Goal: Information Seeking & Learning: Learn about a topic

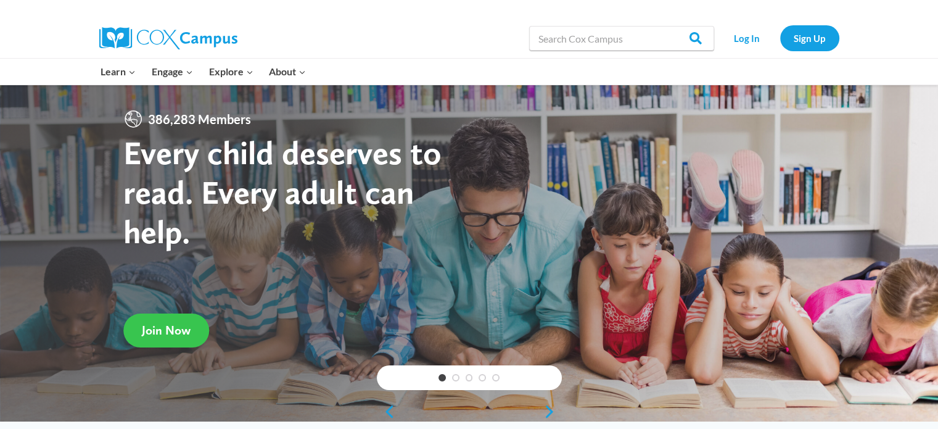
click at [152, 328] on span "Join Now" at bounding box center [166, 329] width 49 height 15
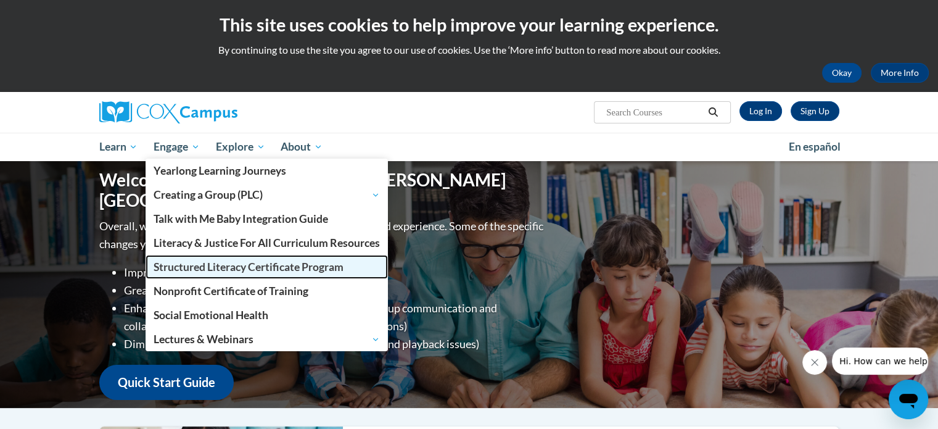
click at [316, 272] on span "Structured Literacy Certificate Program" at bounding box center [249, 266] width 190 height 13
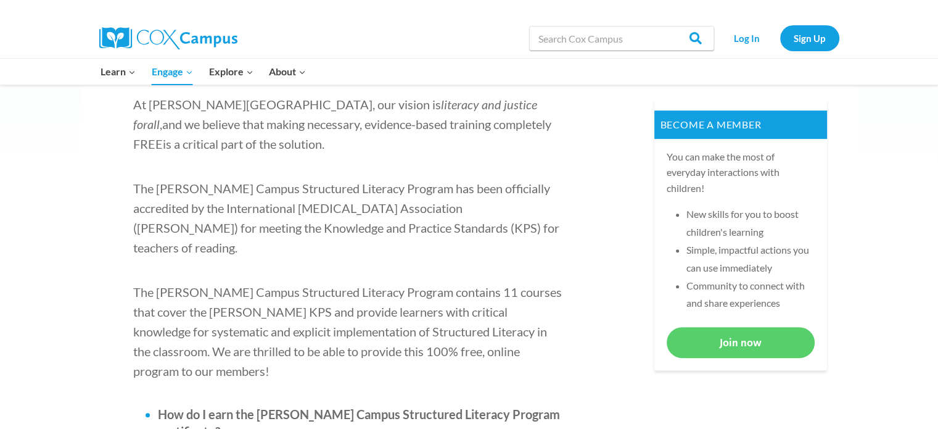
scroll to position [490, 0]
